Goal: Task Accomplishment & Management: Manage account settings

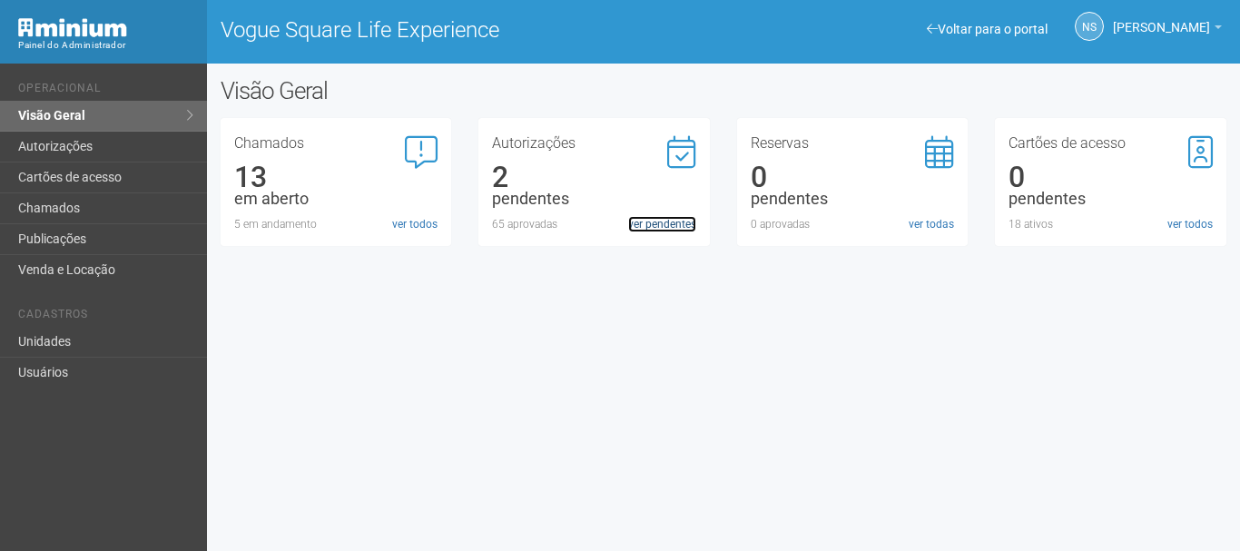
click at [677, 225] on link "ver pendentes" at bounding box center [662, 224] width 68 height 16
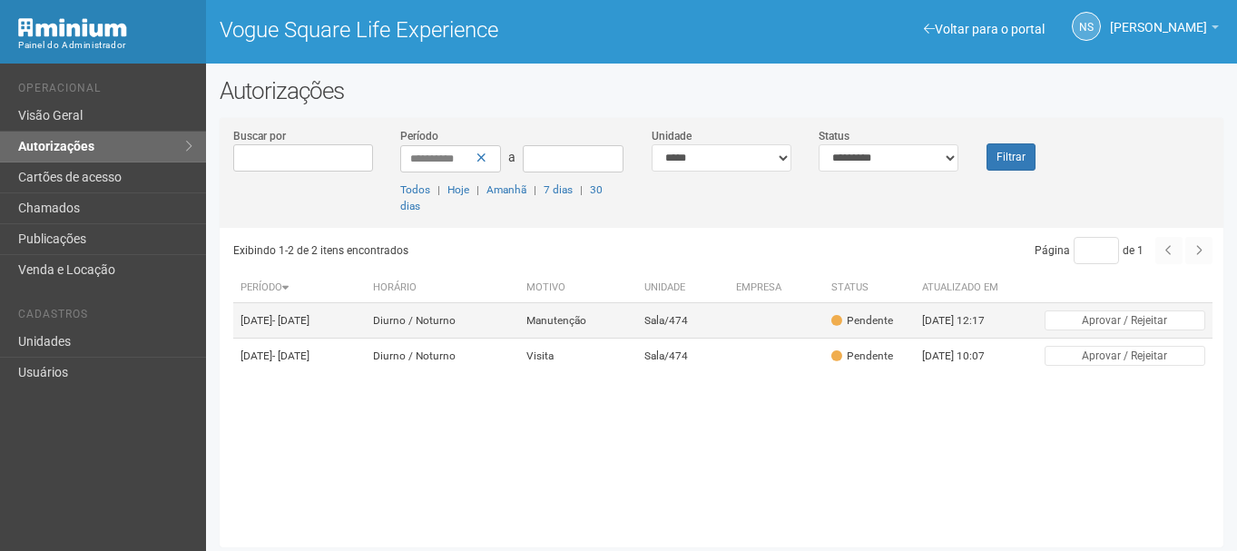
click at [366, 328] on td "25/08/2025 - 25/10/2025" at bounding box center [299, 320] width 133 height 35
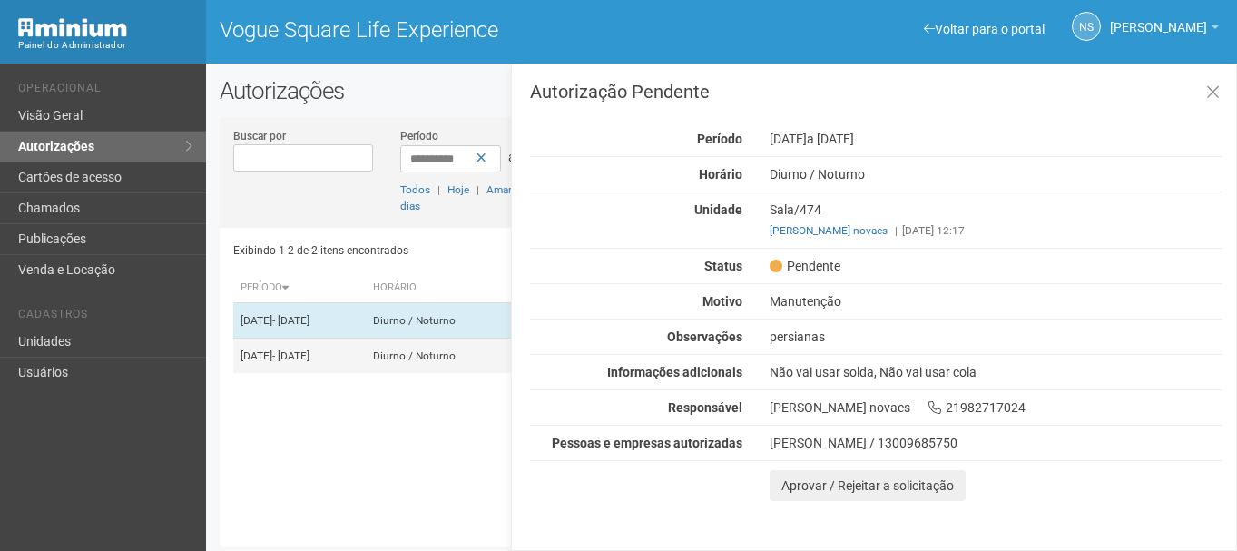
click at [291, 374] on td "25/08/2025 - 25/09/2025" at bounding box center [299, 356] width 133 height 35
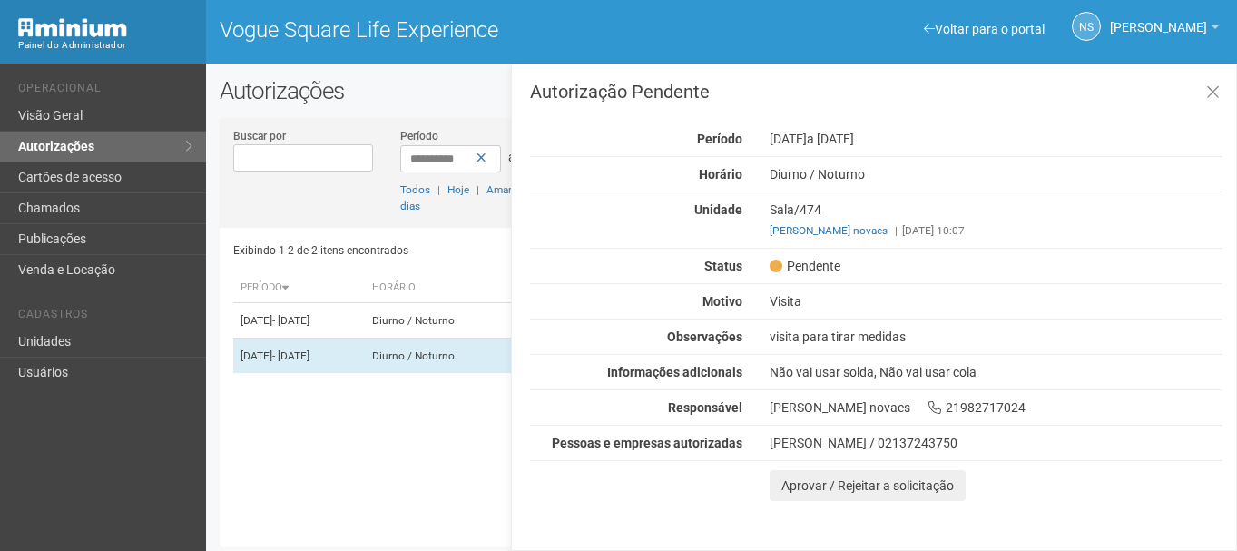
click at [945, 221] on div "Sala/474 renato coutinho novaes | 25/08/2025 10:07" at bounding box center [996, 220] width 480 height 37
click at [946, 227] on div "renato coutinho novaes | 25/08/2025 10:07" at bounding box center [996, 230] width 453 height 16
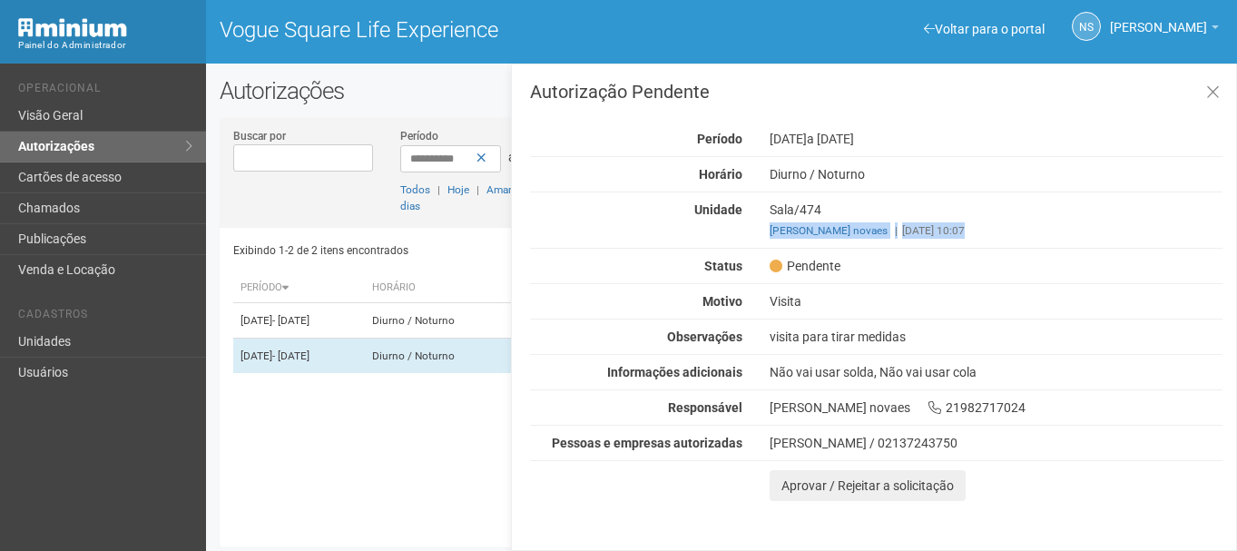
click at [946, 227] on div "renato coutinho novaes | 25/08/2025 10:07" at bounding box center [996, 230] width 453 height 16
click at [801, 365] on div "Não vai usar solda, Não vai usar cola" at bounding box center [996, 372] width 480 height 16
click at [800, 337] on div "visita para tirar medidas" at bounding box center [996, 337] width 480 height 16
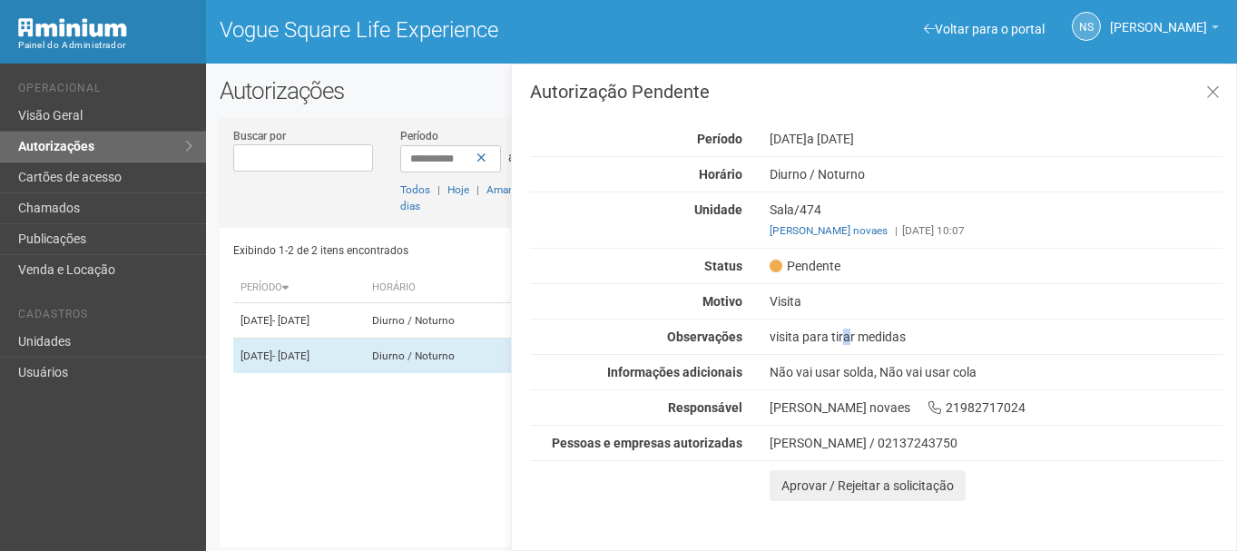
click at [800, 337] on div "visita para tirar medidas" at bounding box center [996, 337] width 480 height 16
click at [351, 335] on td "25/08/2025 - 25/10/2025" at bounding box center [299, 320] width 133 height 35
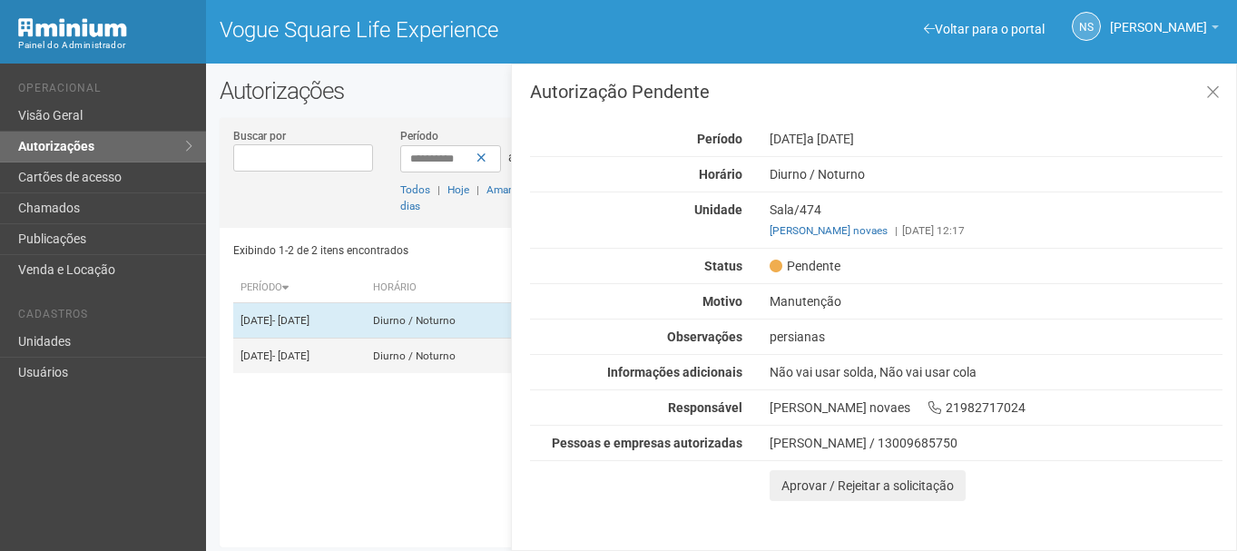
click at [333, 356] on td "25/08/2025 - 25/09/2025" at bounding box center [299, 356] width 133 height 35
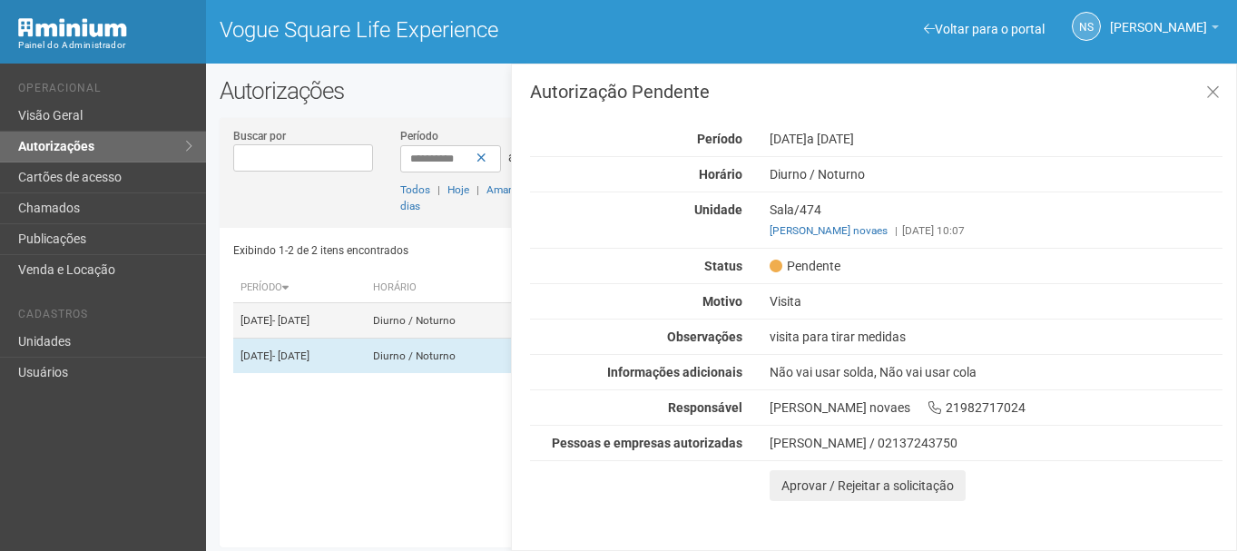
click at [311, 318] on td "25/08/2025 - 25/10/2025" at bounding box center [299, 320] width 133 height 35
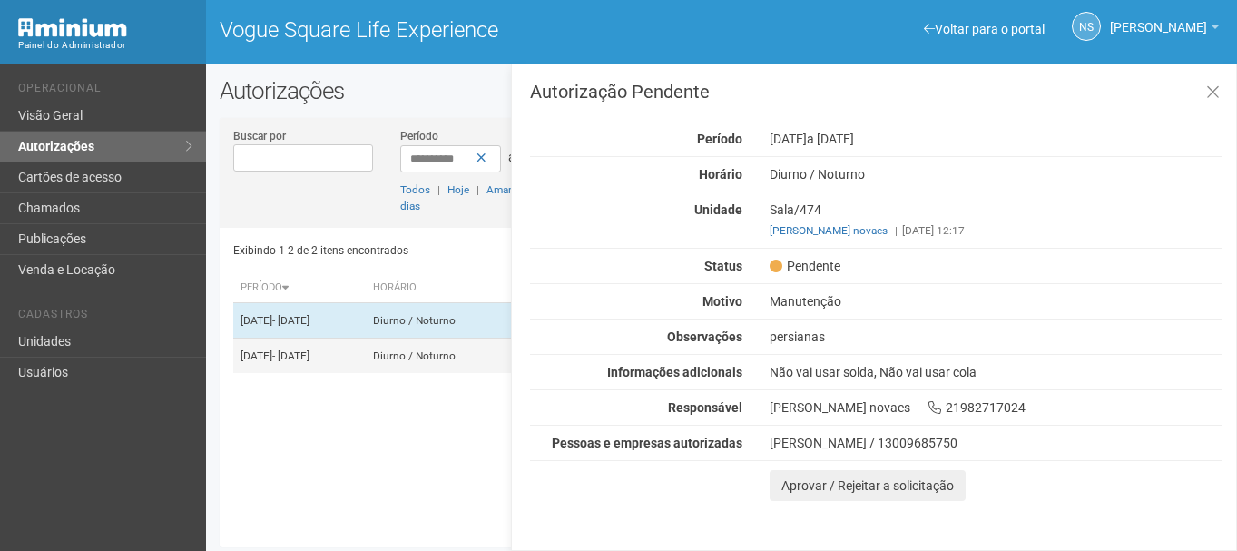
click at [461, 374] on td "Diurno / Noturno" at bounding box center [442, 356] width 153 height 35
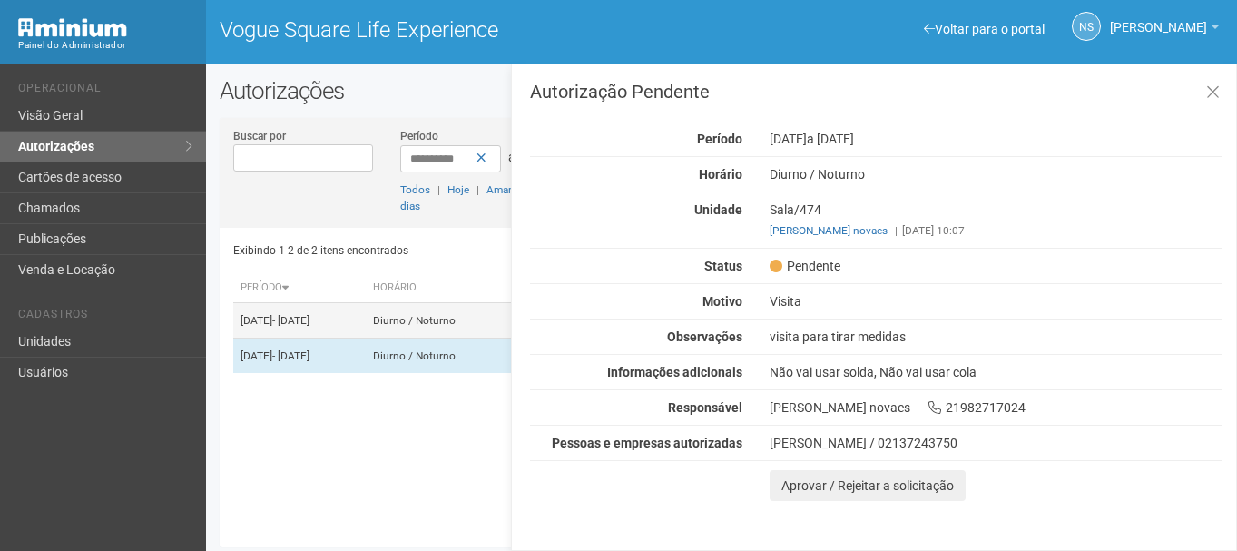
click at [239, 334] on td "25/08/2025 - 25/10/2025" at bounding box center [299, 320] width 133 height 35
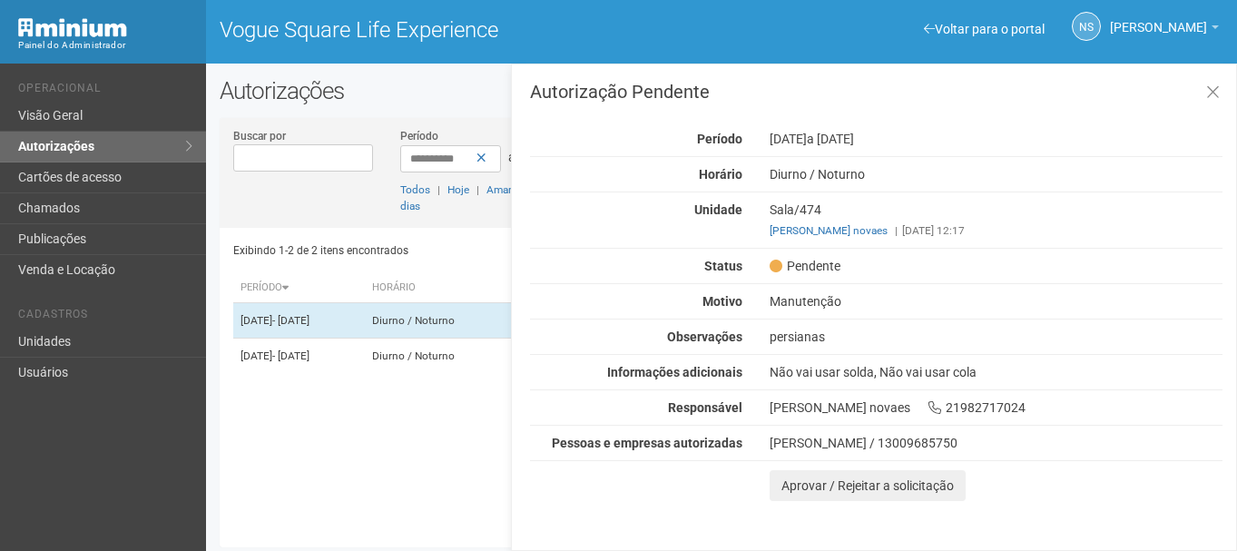
click at [1192, 509] on div "Autorização Pendente Período 25/08/2025 a 25/10/2025 Horário Diurno / Noturno U…" at bounding box center [874, 307] width 726 height 487
click at [1221, 77] on button at bounding box center [1213, 93] width 37 height 39
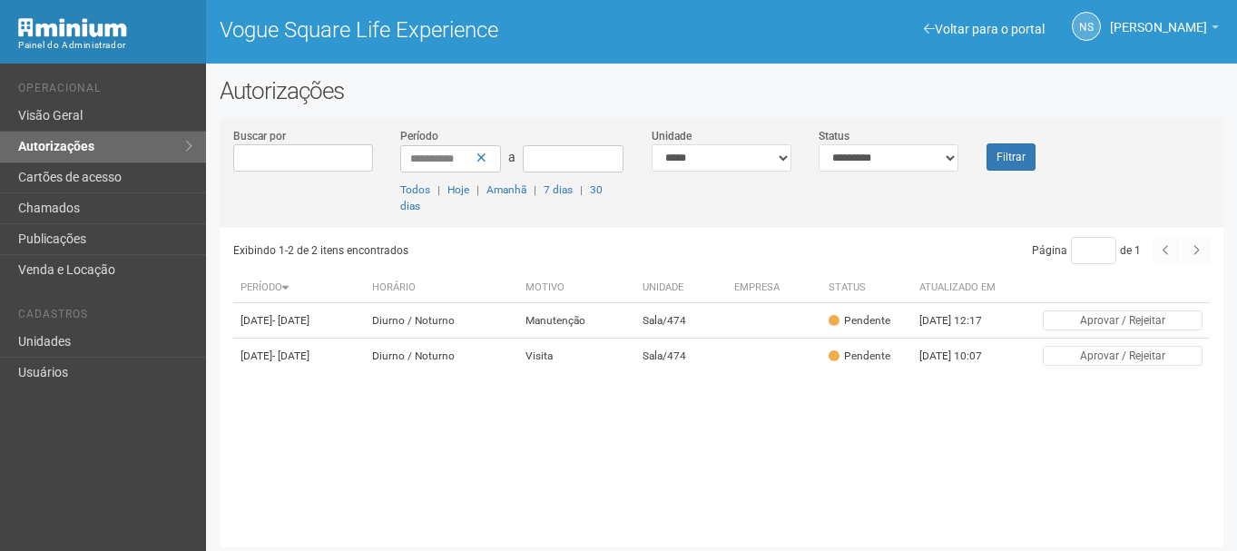
click at [1023, 87] on h2 "Autorizações" at bounding box center [722, 90] width 1004 height 27
